Goal: Task Accomplishment & Management: Manage account settings

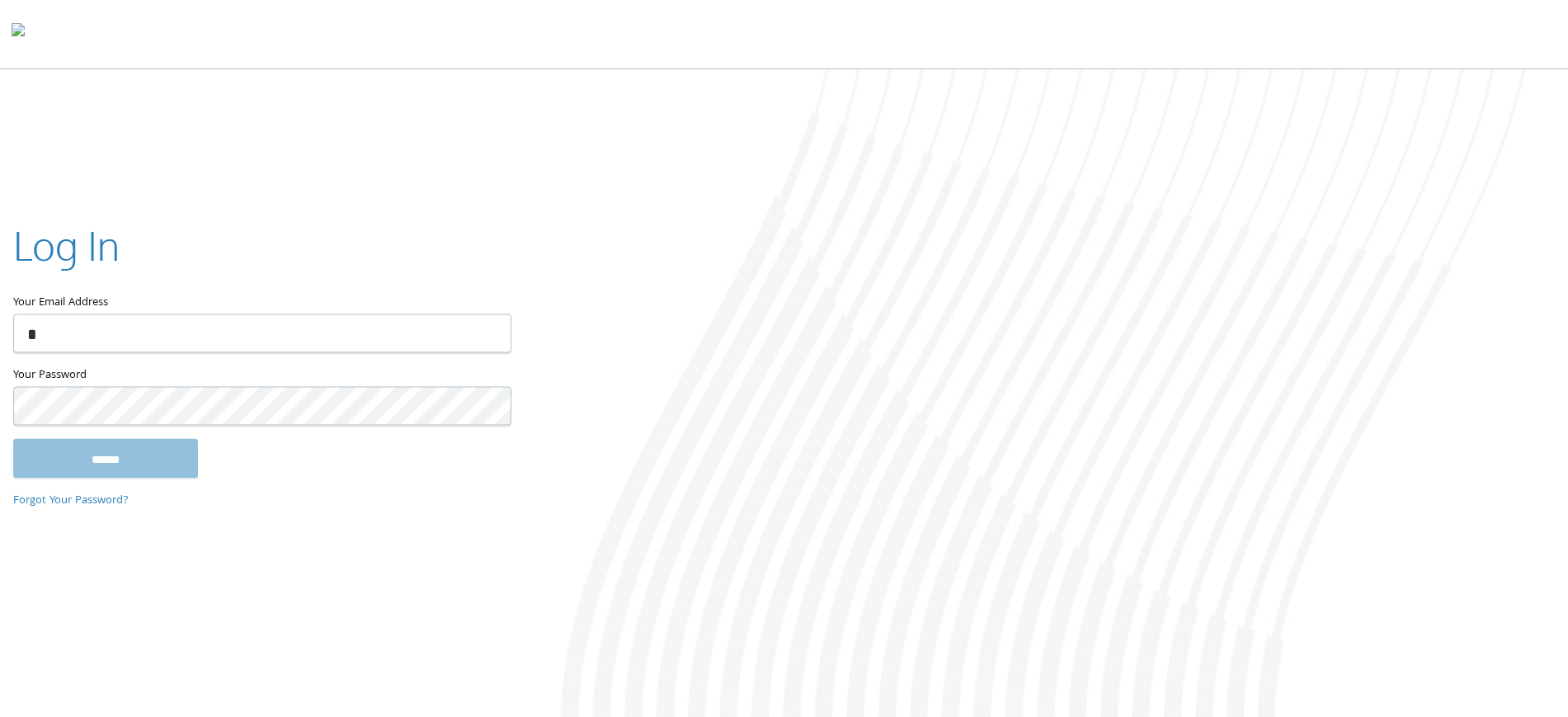
type input "**********"
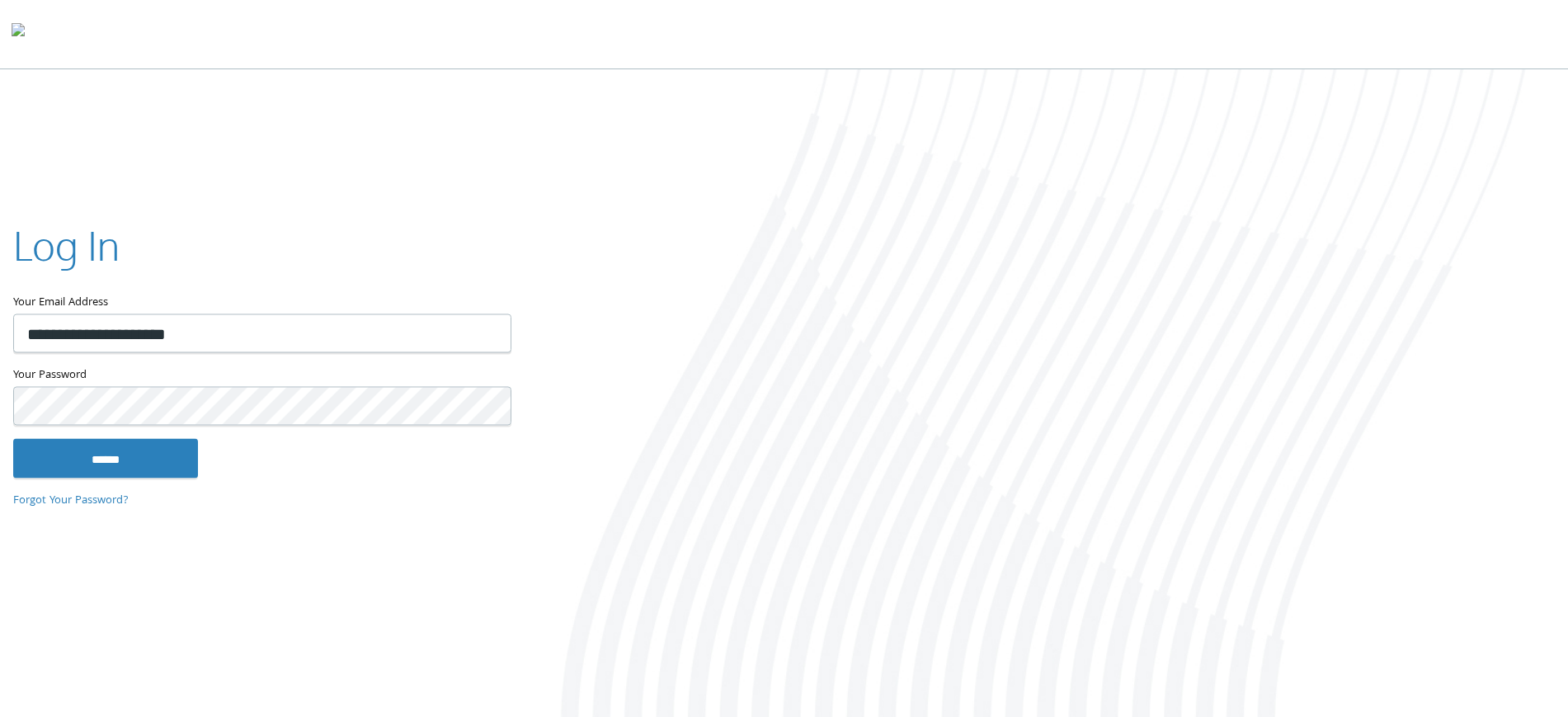
click at [14, 439] on input "******" at bounding box center [106, 458] width 185 height 40
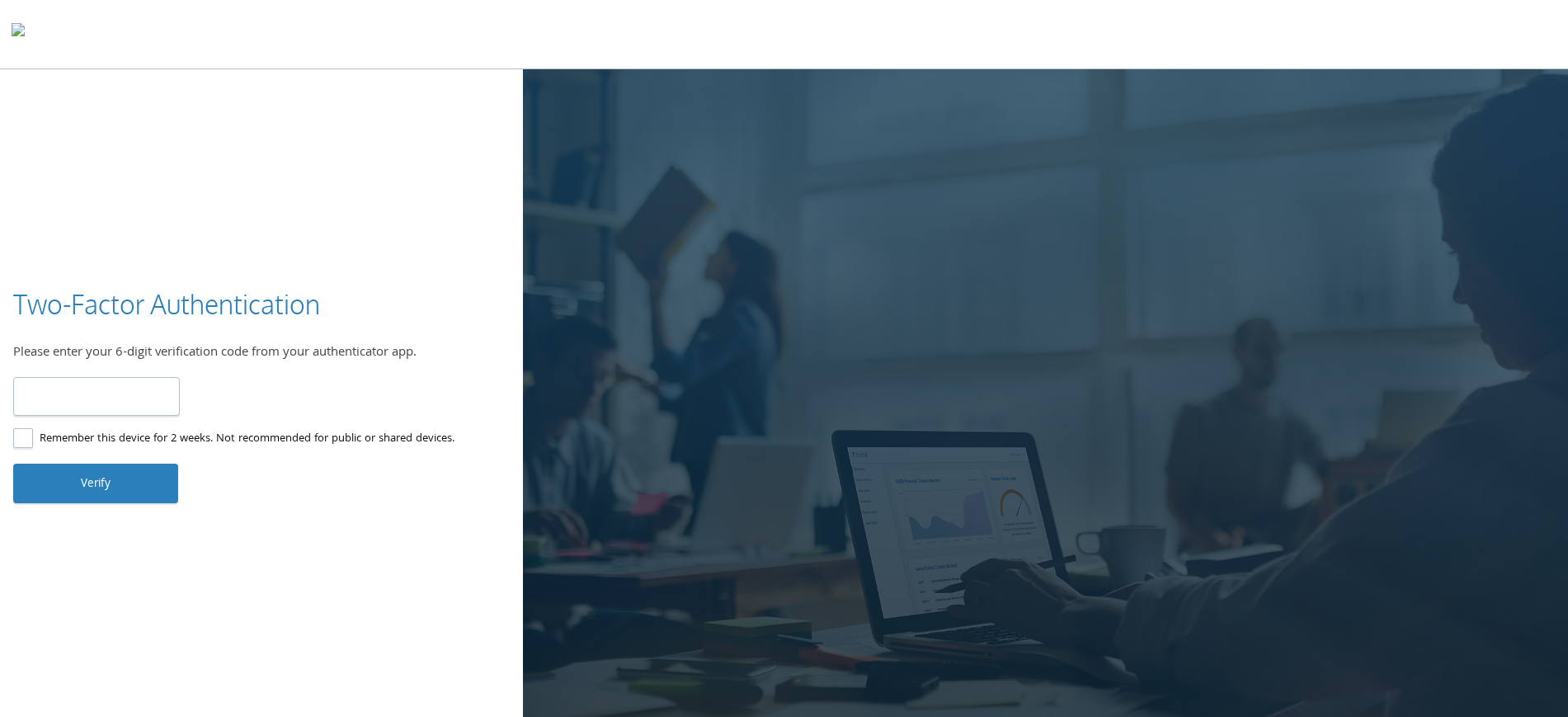
type input "******"
